Goal: Task Accomplishment & Management: Complete application form

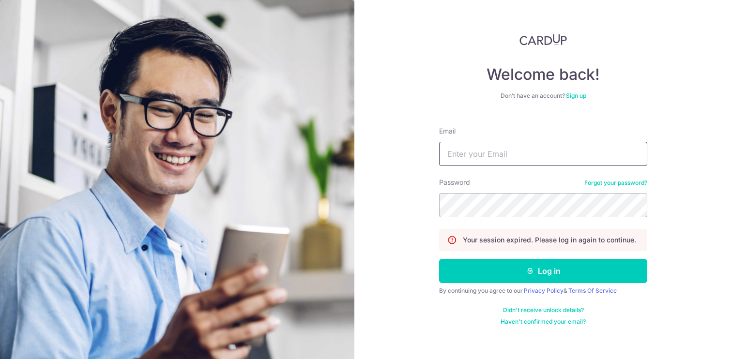
click at [473, 150] on input "Email" at bounding box center [543, 154] width 208 height 24
type input "finance@centaursgroup.com"
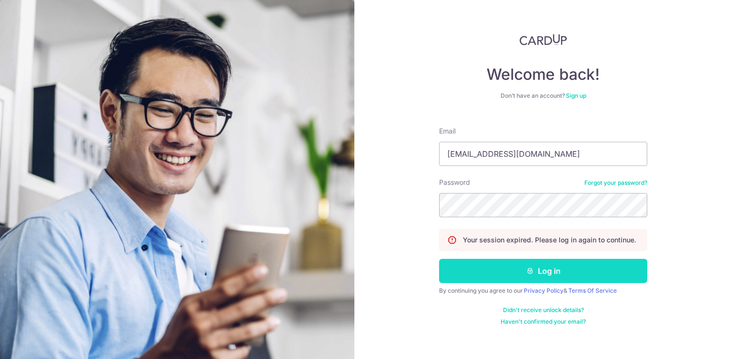
click at [545, 277] on button "Log in" at bounding box center [543, 271] width 208 height 24
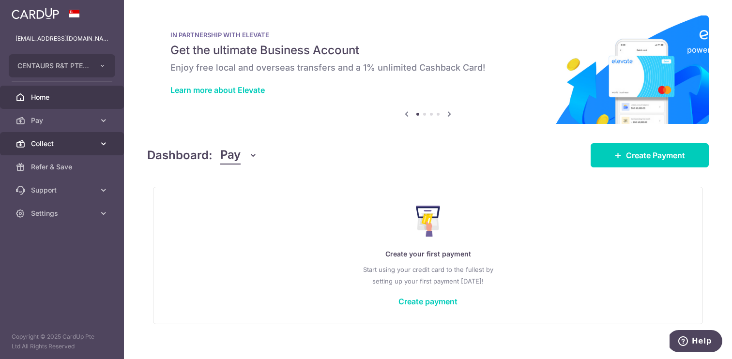
click at [104, 139] on icon at bounding box center [104, 144] width 10 height 10
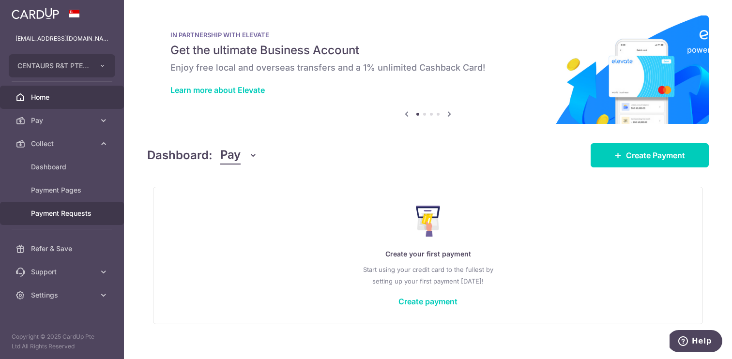
click at [74, 215] on span "Payment Requests" at bounding box center [63, 214] width 64 height 10
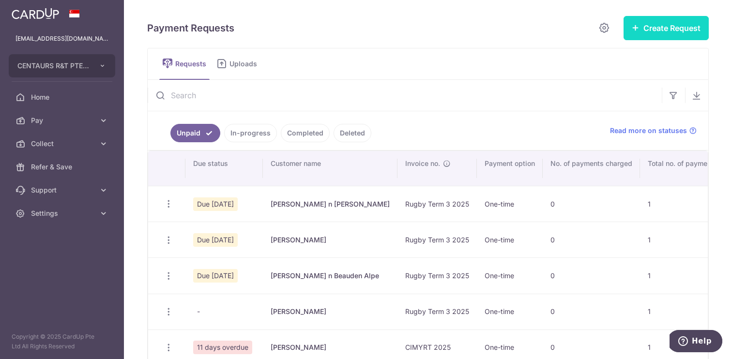
click at [678, 23] on button "Create Request" at bounding box center [665, 28] width 85 height 24
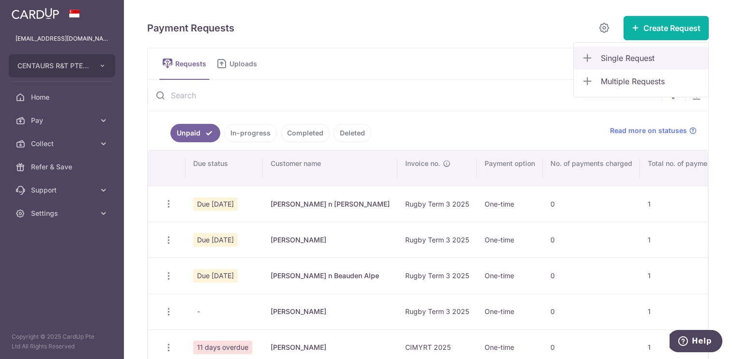
click at [637, 62] on span "Single Request" at bounding box center [651, 58] width 100 height 12
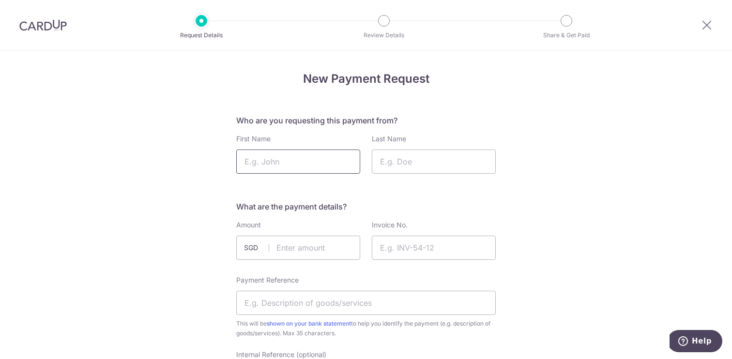
click at [325, 163] on input "First Name" at bounding box center [298, 162] width 124 height 24
click at [433, 167] on input "Last Name" at bounding box center [434, 162] width 124 height 24
click at [278, 161] on input "[PERSON_NAME]" at bounding box center [298, 162] width 124 height 24
click at [278, 161] on input "Philip Bundy" at bounding box center [298, 162] width 124 height 24
type input "Philip"
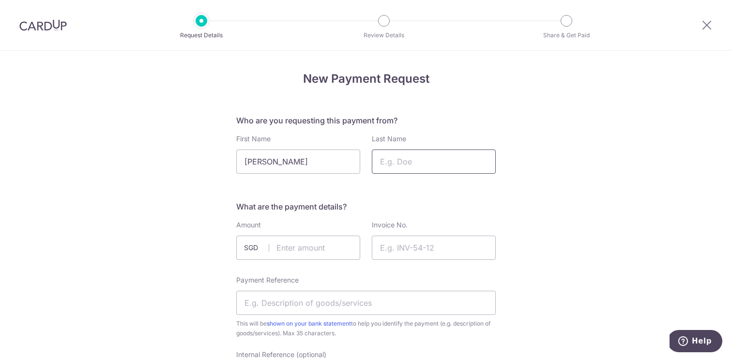
click at [417, 157] on input "Last Name" at bounding box center [434, 162] width 124 height 24
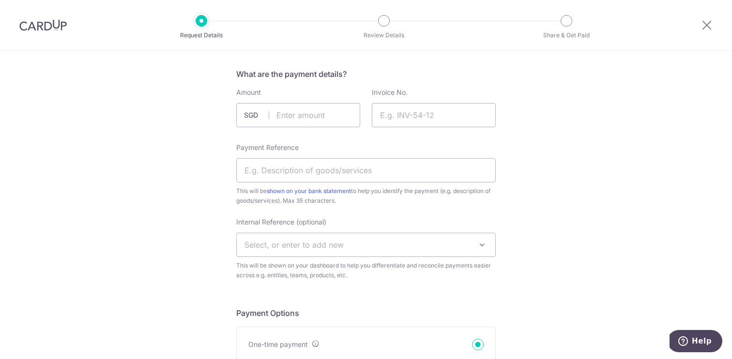
scroll to position [106, 0]
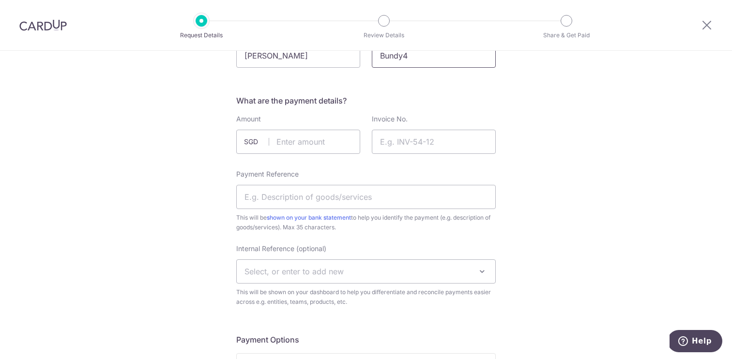
type input "Bundy"
click at [344, 142] on input "text" at bounding box center [298, 142] width 124 height 24
type input "410.00"
click at [404, 150] on input "Invoice No." at bounding box center [434, 142] width 124 height 24
type input "CIMYRT 2025 HKFC 1 U9"
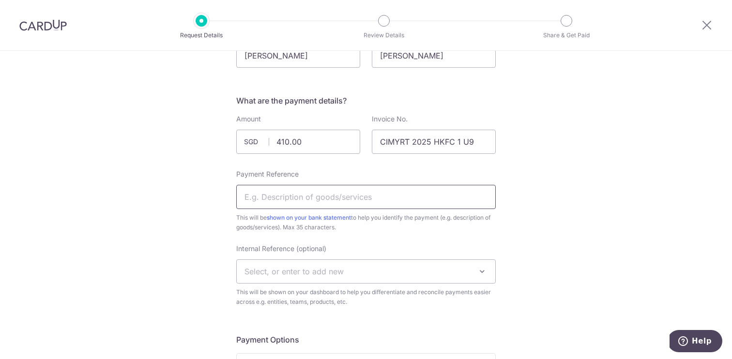
click at [362, 201] on input "Payment Reference" at bounding box center [365, 197] width 259 height 24
type input "CIMYRT 2025 HKFC 1 U9"
drag, startPoint x: 433, startPoint y: 141, endPoint x: 473, endPoint y: 141, distance: 40.2
click at [473, 141] on input "CIMYRT 2025 HKFC 1 U9" at bounding box center [434, 142] width 124 height 24
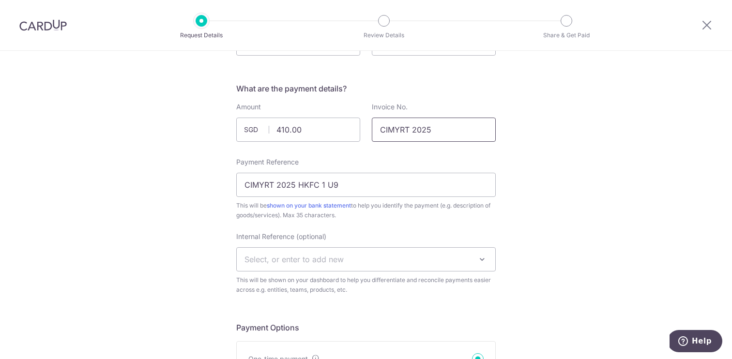
scroll to position [122, 0]
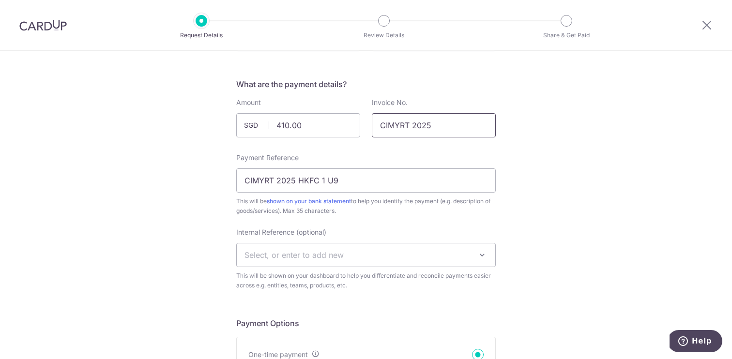
type input "CIMYRT 2025"
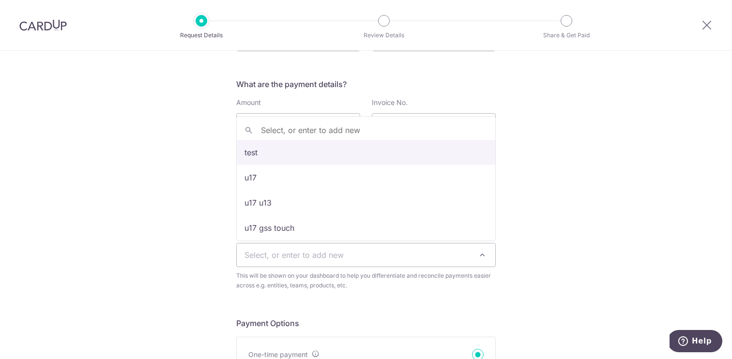
click at [418, 255] on span "Select, or enter to add new" at bounding box center [366, 254] width 258 height 23
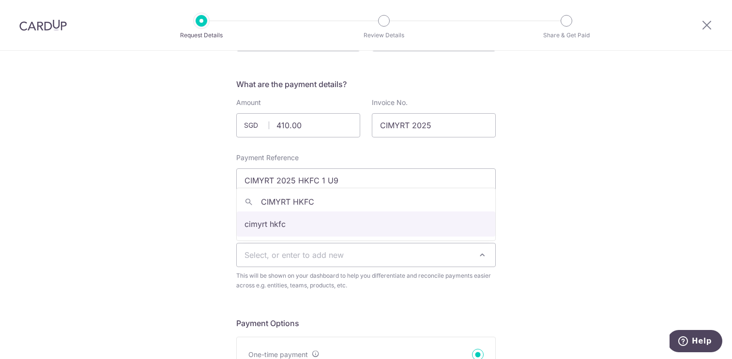
type input "CIMYRT HKFC"
select select "cimyrt hkfc"
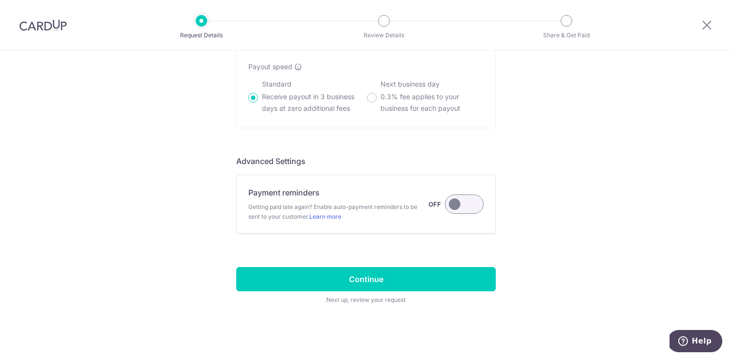
scroll to position [732, 0]
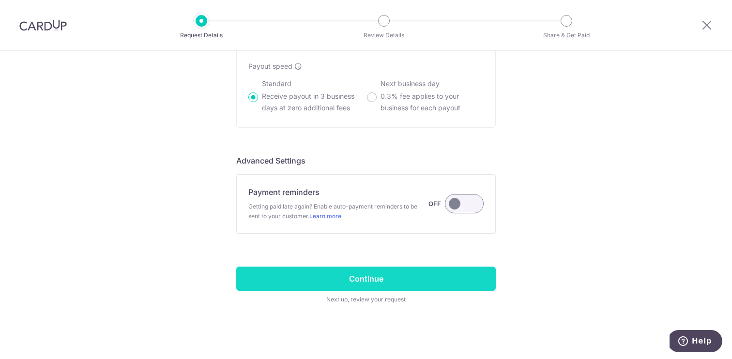
click at [435, 280] on input "Continue" at bounding box center [365, 279] width 259 height 24
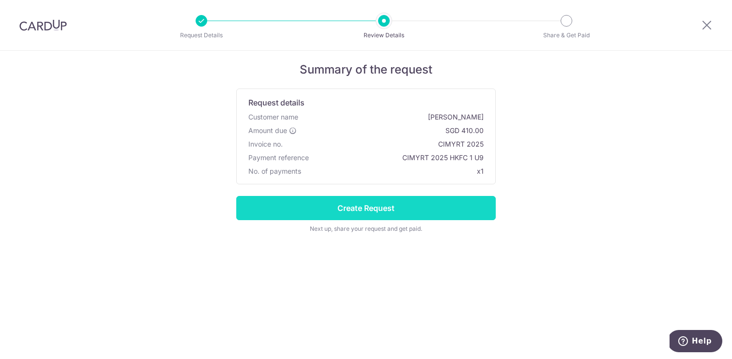
click at [475, 212] on input "Create Request" at bounding box center [365, 208] width 259 height 24
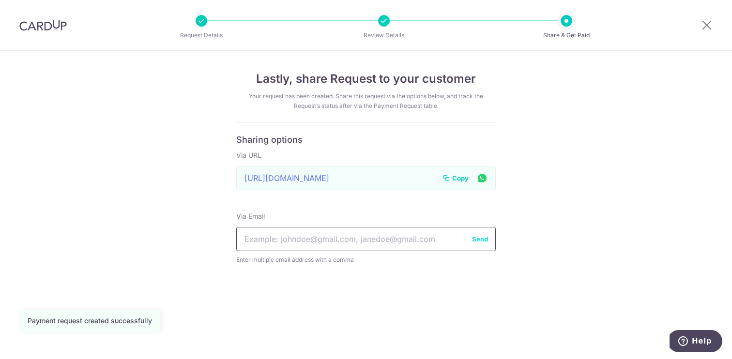
click at [426, 241] on input "text" at bounding box center [365, 239] width 259 height 24
type input "p"
paste input "[EMAIL_ADDRESS][DOMAIN_NAME]"
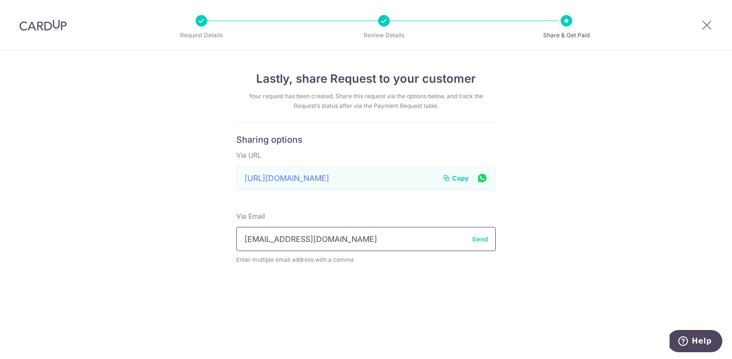
type input "[EMAIL_ADDRESS][DOMAIN_NAME]"
click at [479, 236] on button "Send" at bounding box center [480, 239] width 16 height 10
